Goal: Task Accomplishment & Management: Use online tool/utility

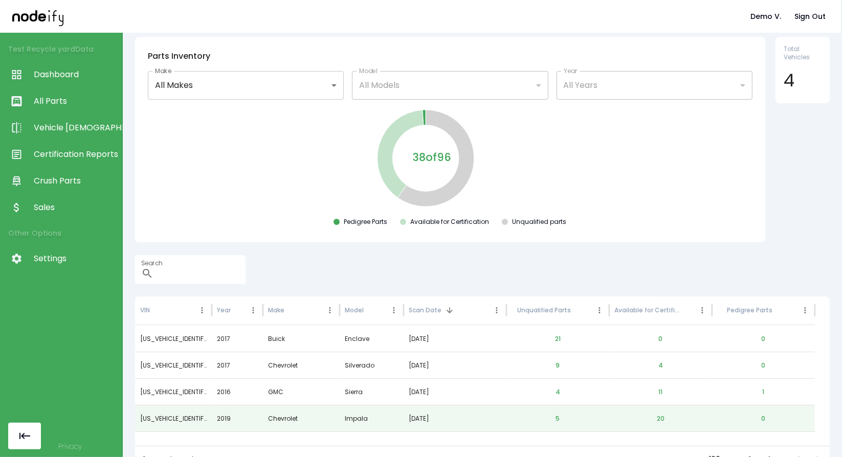
scroll to position [50, 0]
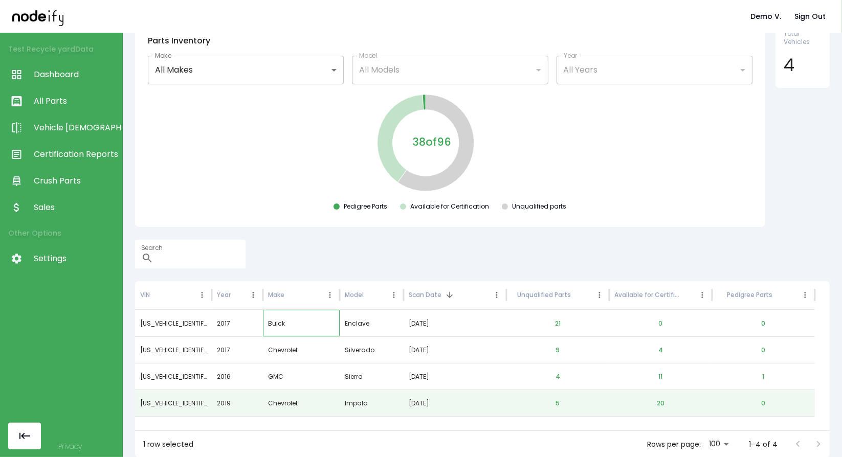
click at [323, 322] on div "Buick" at bounding box center [301, 323] width 77 height 27
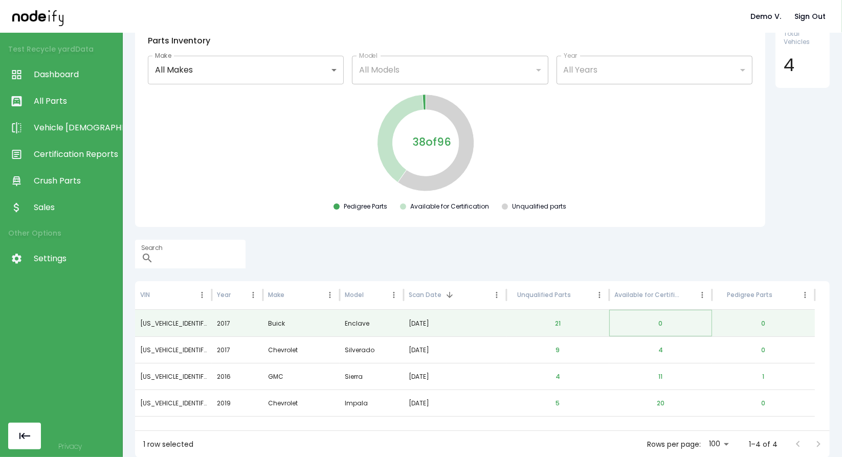
click at [656, 322] on button "0" at bounding box center [660, 324] width 20 height 25
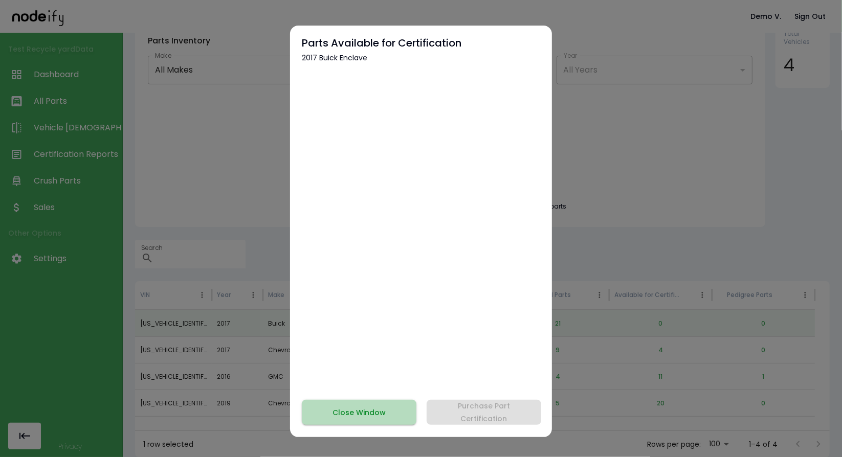
click at [385, 425] on button "Close Window" at bounding box center [359, 412] width 115 height 25
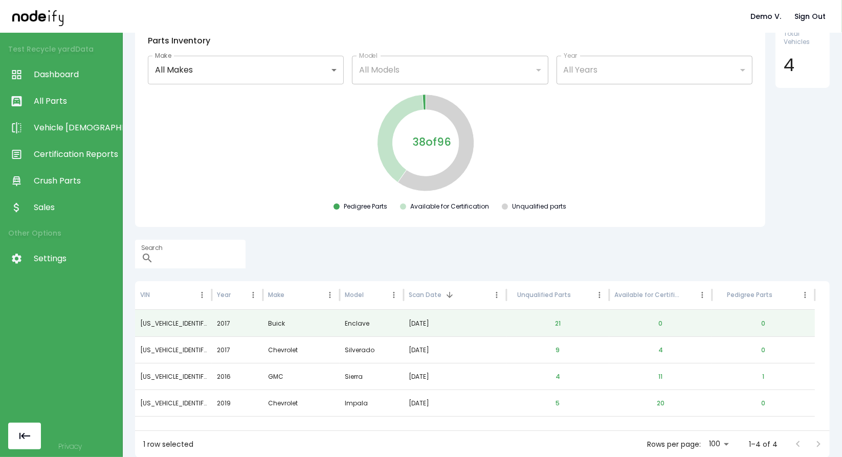
click at [365, 7] on div at bounding box center [379, 16] width 734 height 19
click at [52, 74] on span "Dashboard" at bounding box center [75, 75] width 83 height 12
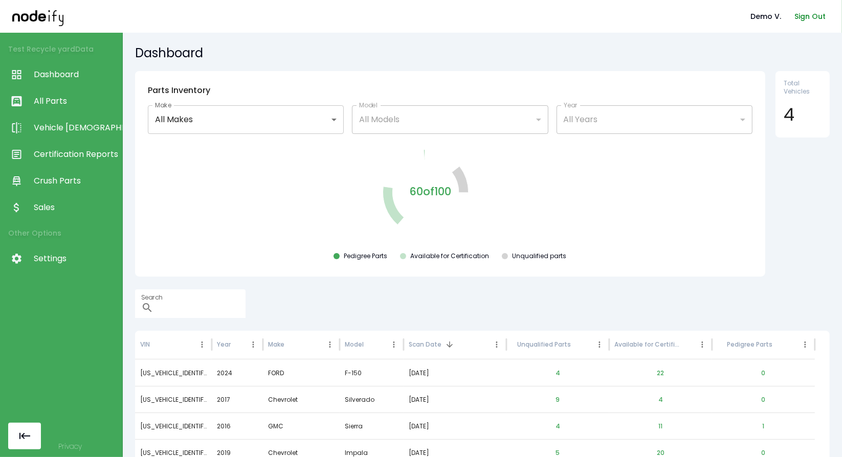
click at [806, 22] on button "Sign Out" at bounding box center [810, 16] width 39 height 19
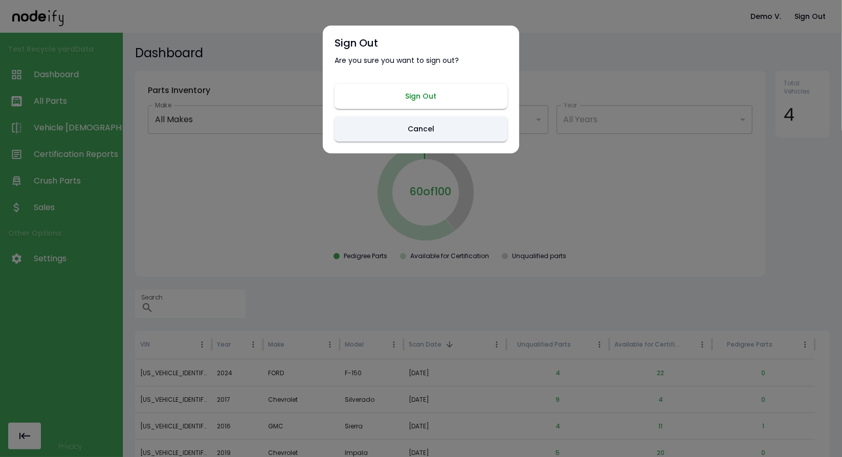
click at [424, 85] on button "Sign Out" at bounding box center [421, 96] width 173 height 25
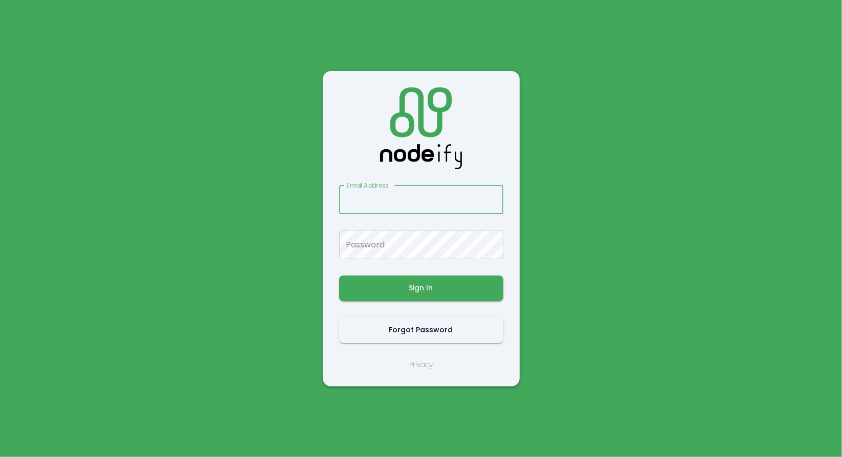
type input "**********"
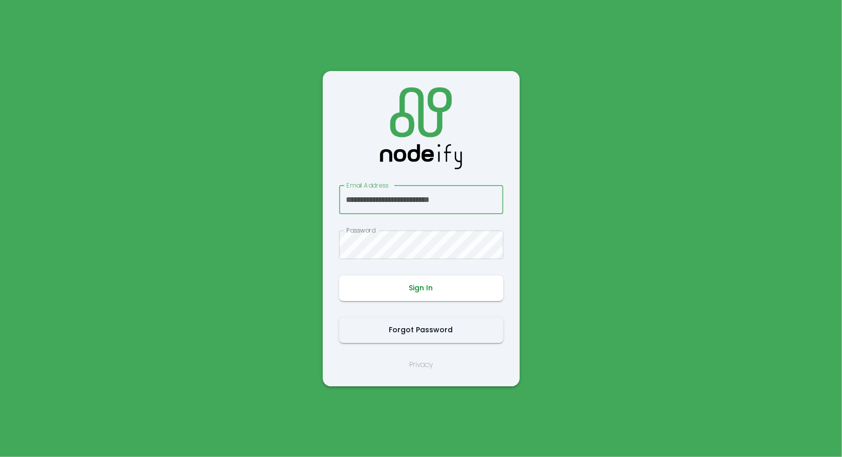
click at [400, 297] on button "Sign In" at bounding box center [421, 289] width 164 height 26
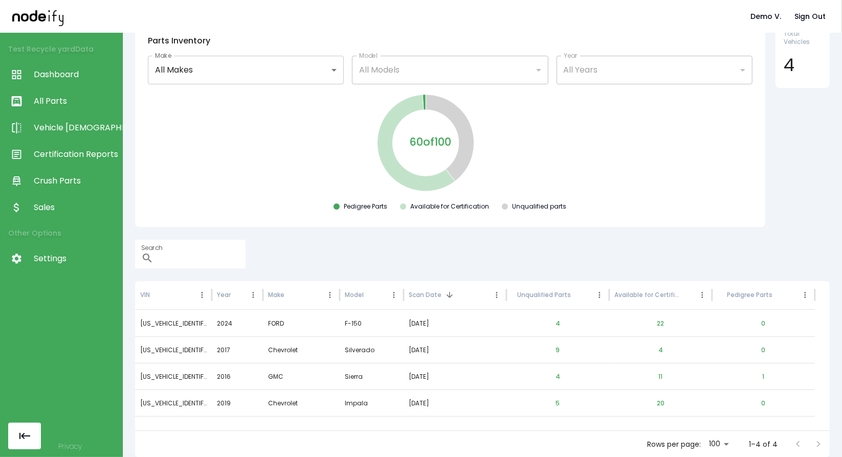
scroll to position [49, 0]
click at [663, 322] on button "22" at bounding box center [661, 324] width 24 height 25
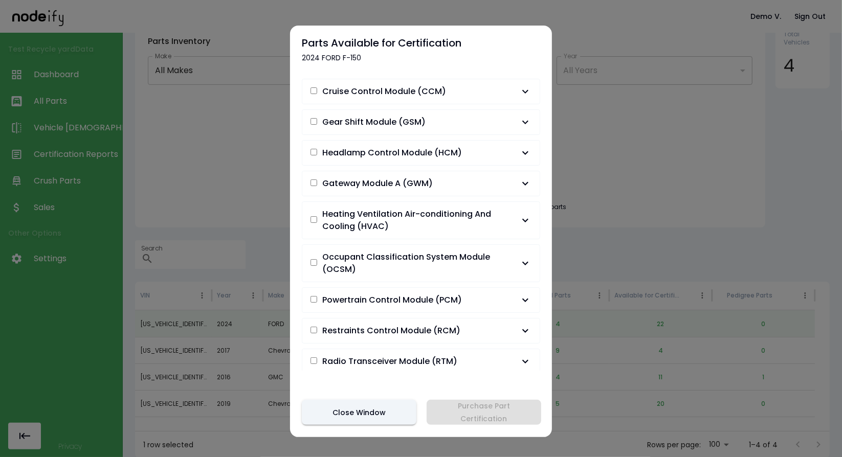
click at [646, 221] on div at bounding box center [421, 228] width 842 height 457
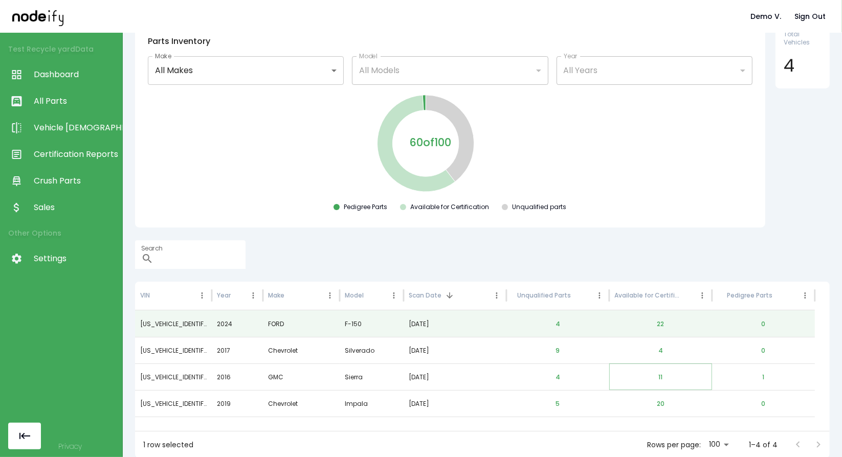
click at [658, 384] on button "11" at bounding box center [660, 377] width 20 height 25
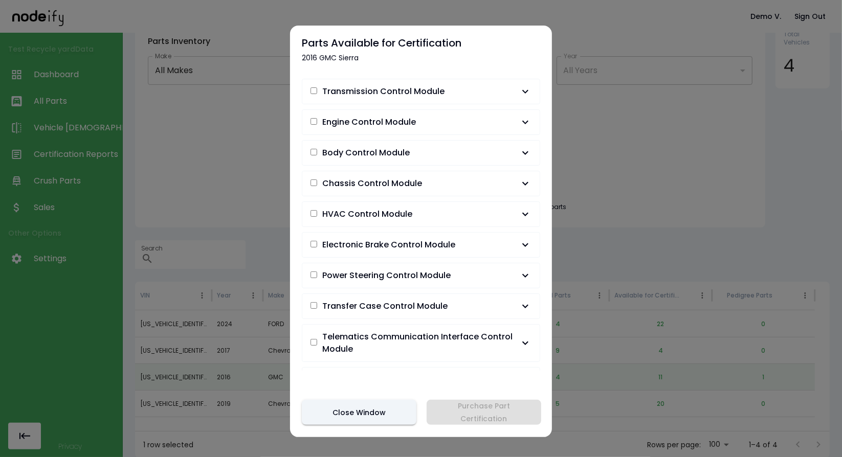
click at [383, 234] on button "Electronic Brake Control Module" at bounding box center [420, 245] width 237 height 25
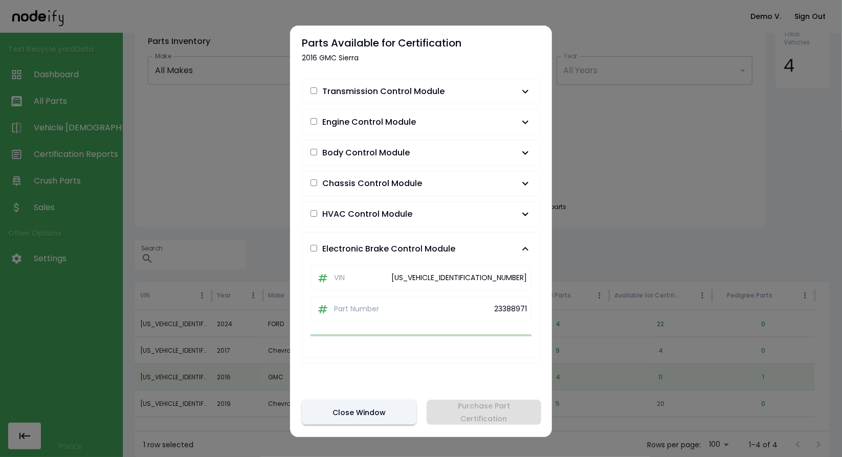
click at [383, 233] on button "Electronic Brake Control Module" at bounding box center [420, 249] width 237 height 33
